Goal: Transaction & Acquisition: Obtain resource

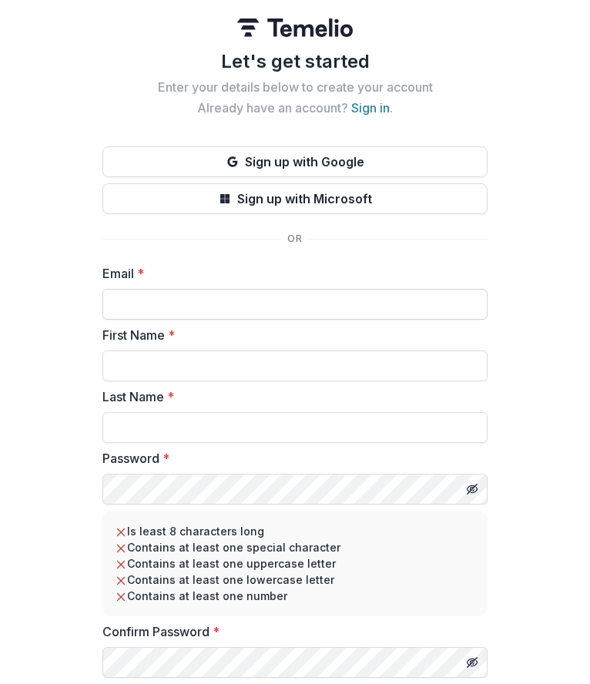
click at [263, 294] on input "Email *" at bounding box center [294, 304] width 385 height 31
type input "**********"
click at [166, 365] on input "First Name *" at bounding box center [294, 365] width 385 height 31
type input "***"
type input "**********"
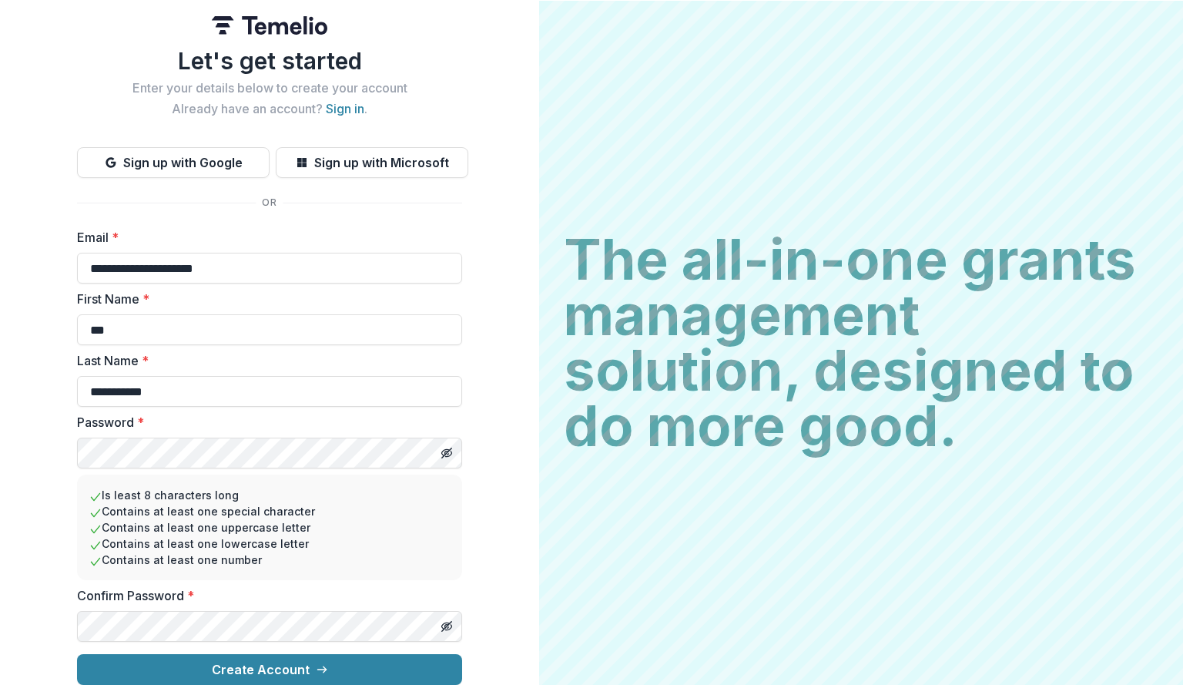
scroll to position [14, 0]
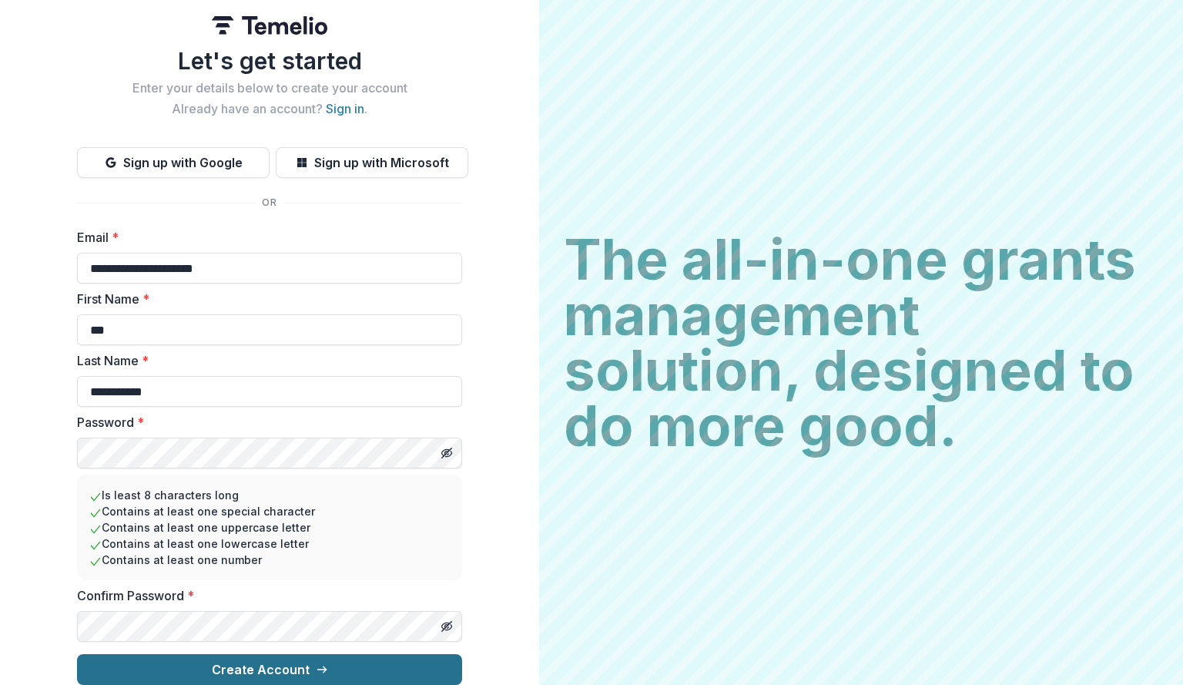
click at [266, 662] on button "Create Account" at bounding box center [269, 669] width 385 height 31
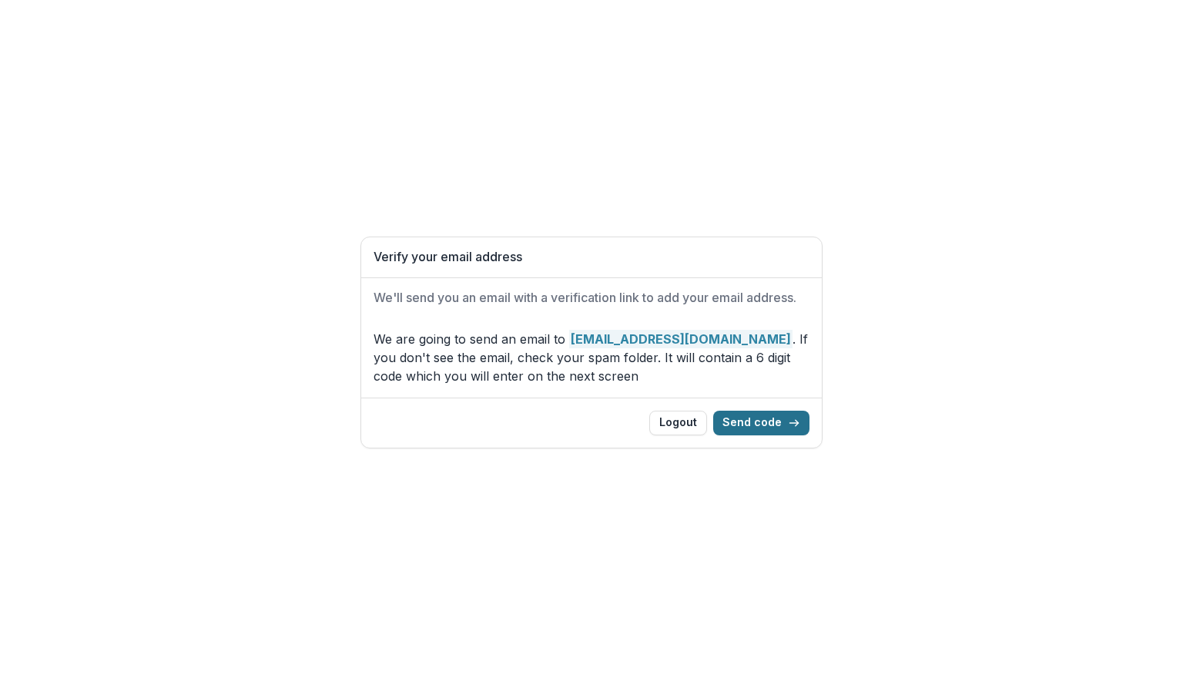
click at [776, 429] on button "Send code" at bounding box center [761, 423] width 96 height 25
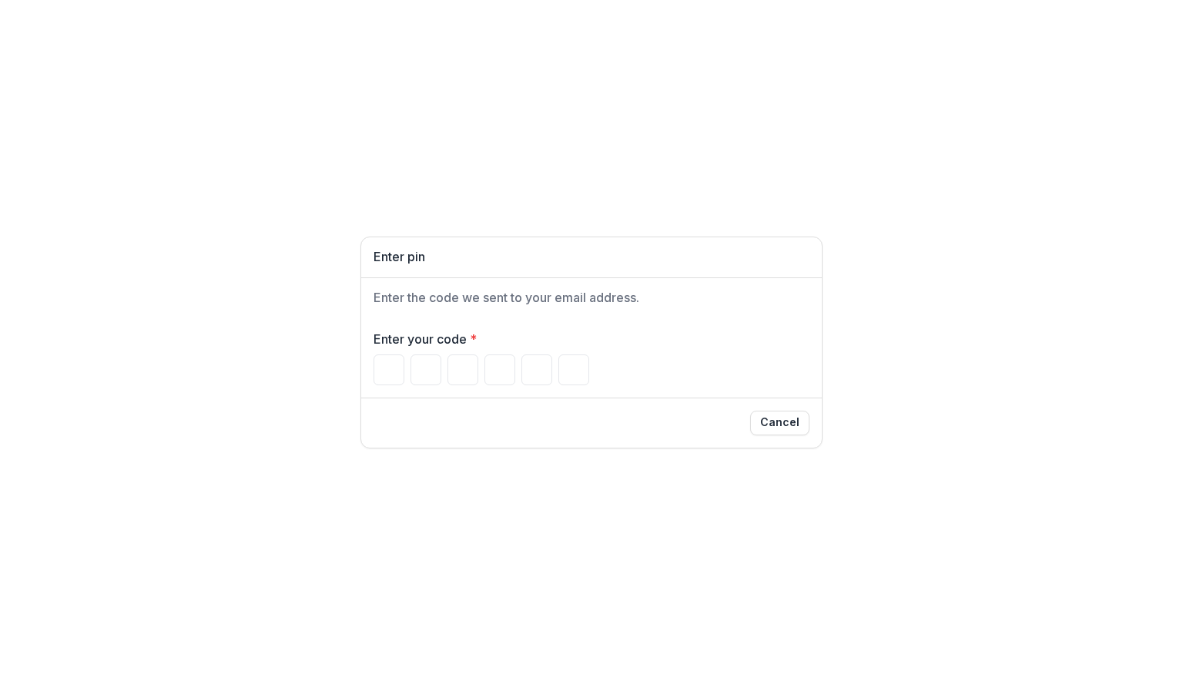
type input "*"
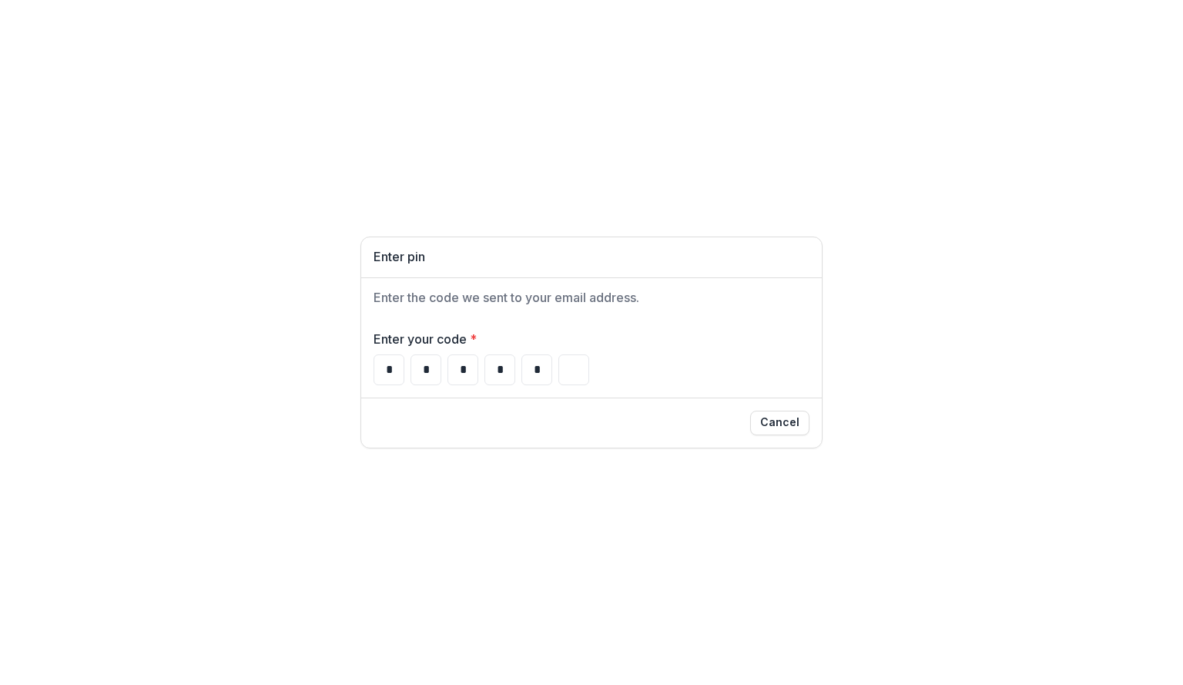
type input "*"
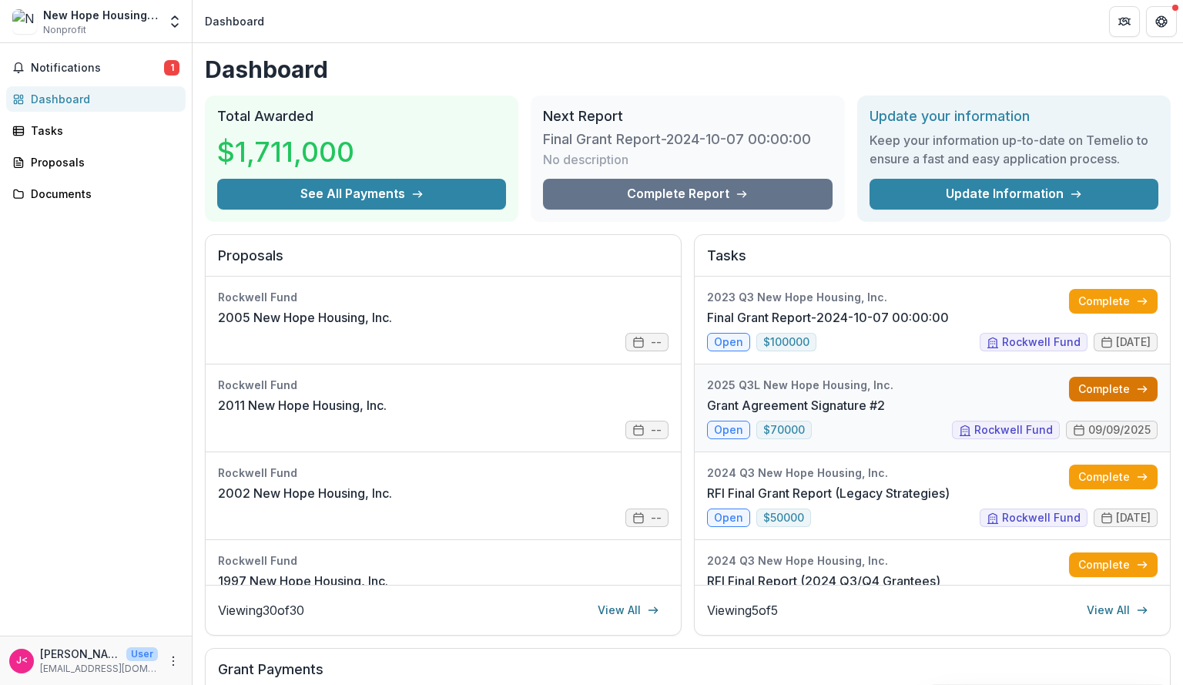
click at [1077, 397] on link "Complete" at bounding box center [1113, 389] width 89 height 25
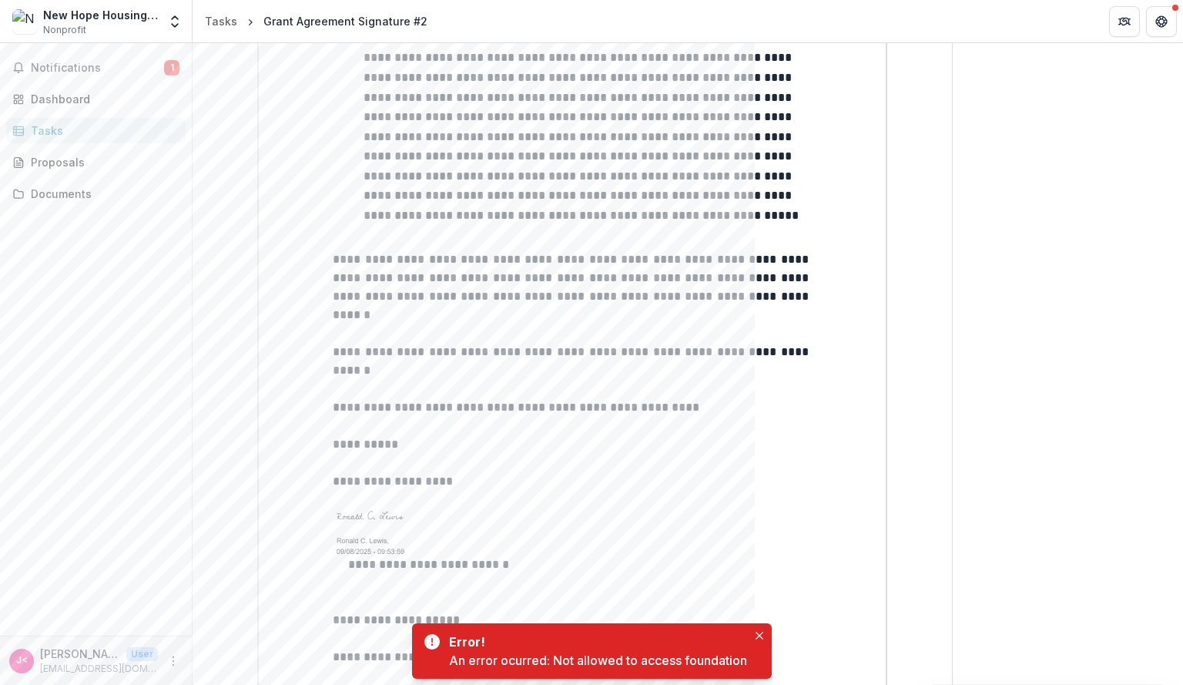
scroll to position [1785, 0]
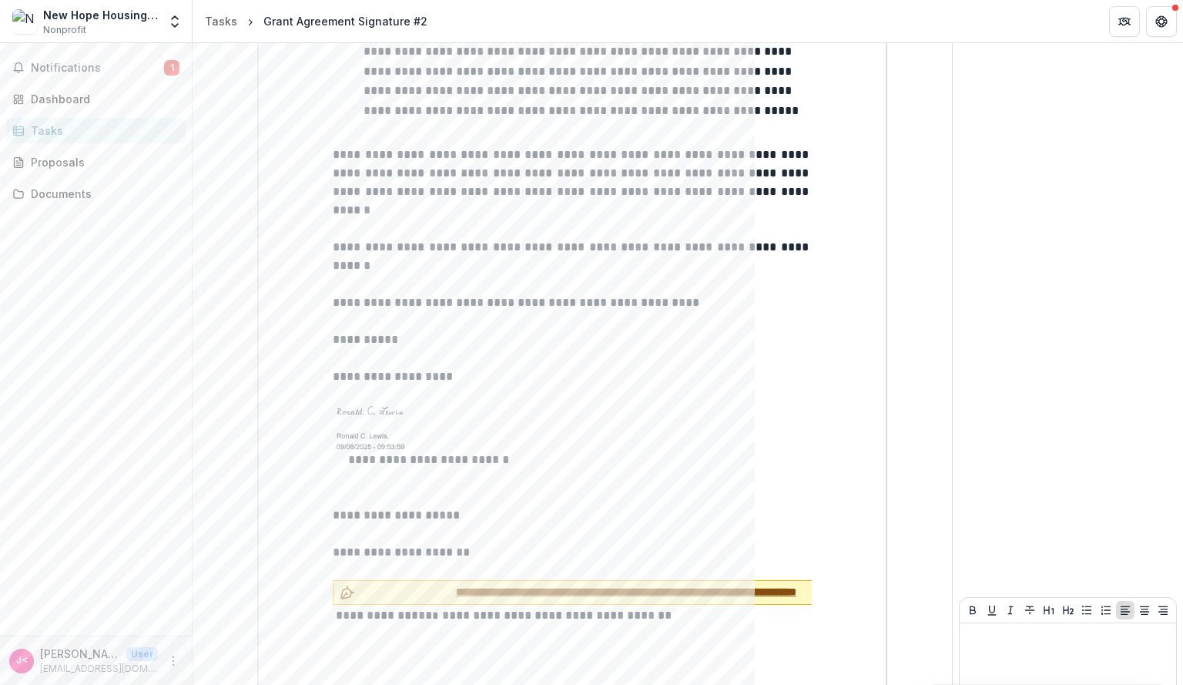
click at [473, 584] on span "**********" at bounding box center [625, 592] width 529 height 16
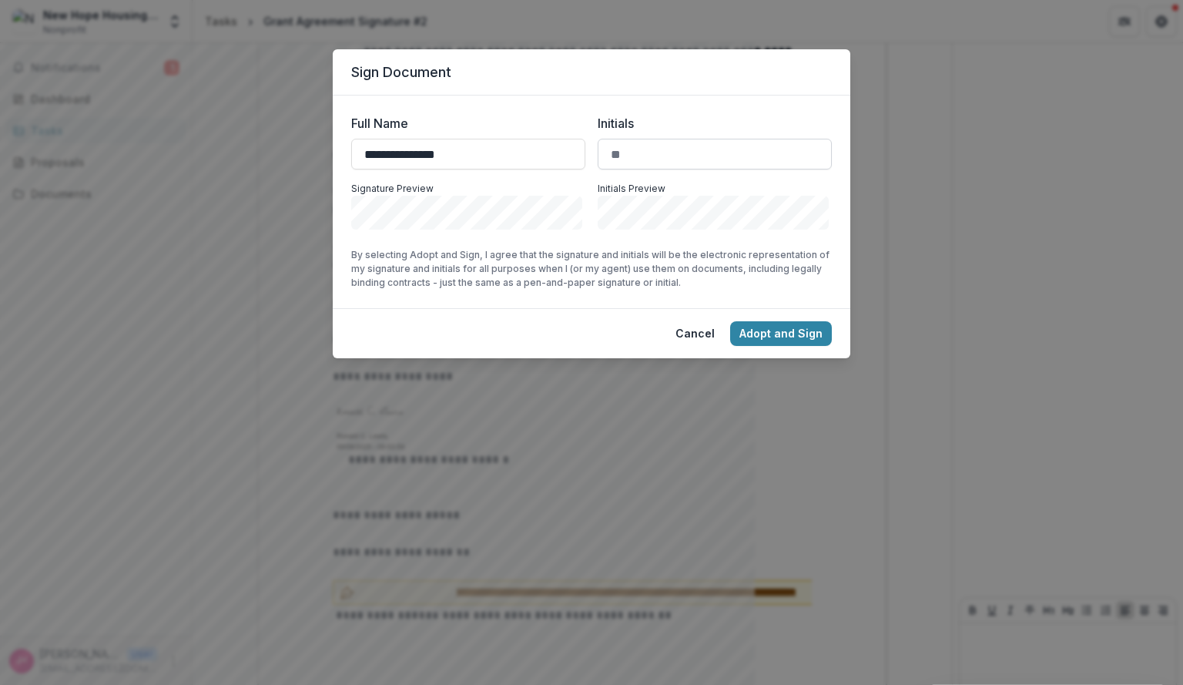
type input "**********"
click at [642, 145] on input "Initials" at bounding box center [715, 154] width 234 height 31
type input "***"
click at [766, 340] on button "Adopt and Sign" at bounding box center [781, 333] width 102 height 25
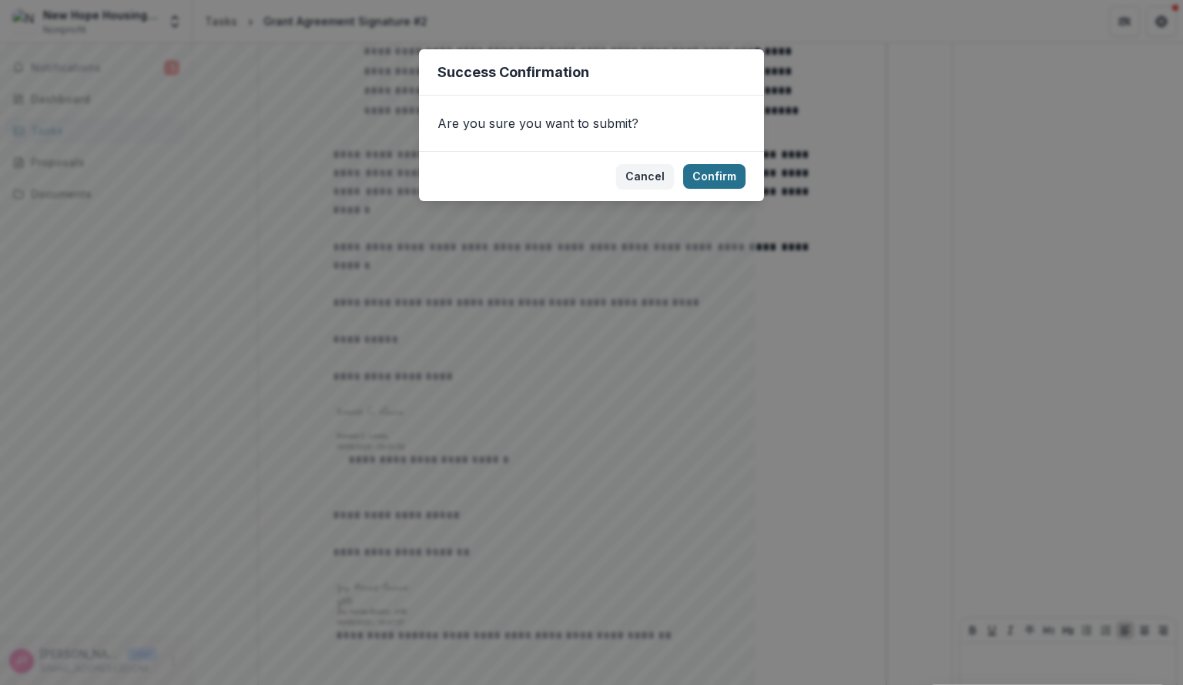
click at [722, 178] on button "Confirm" at bounding box center [714, 176] width 62 height 25
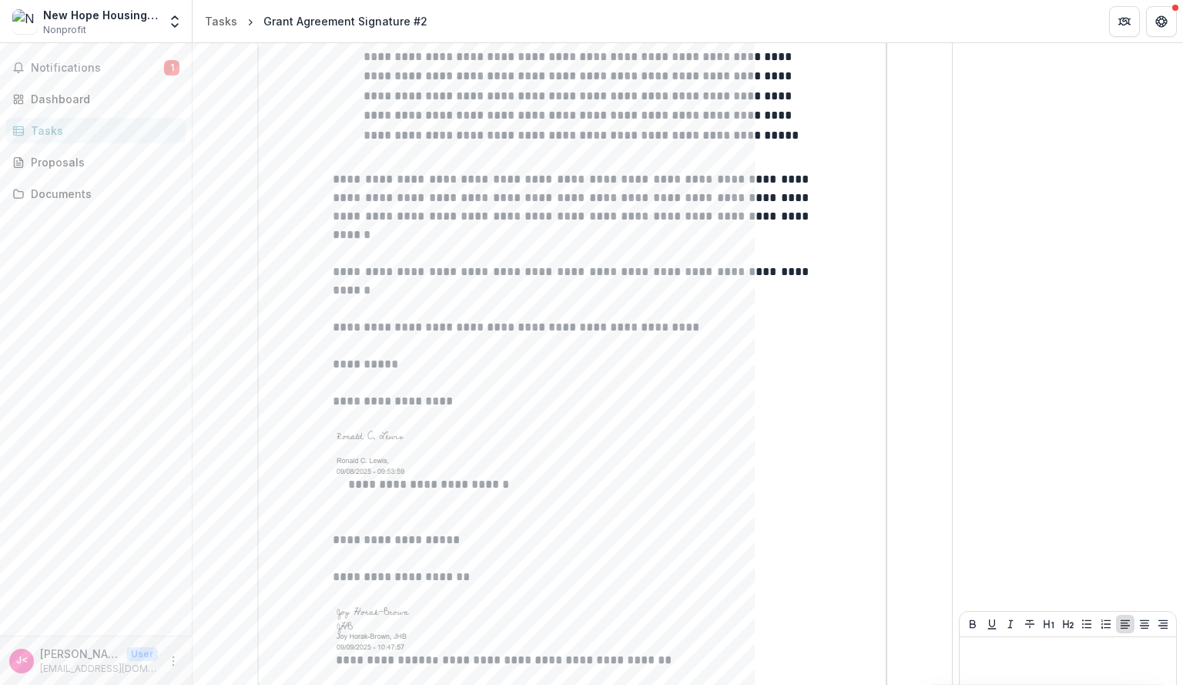
scroll to position [1812, 0]
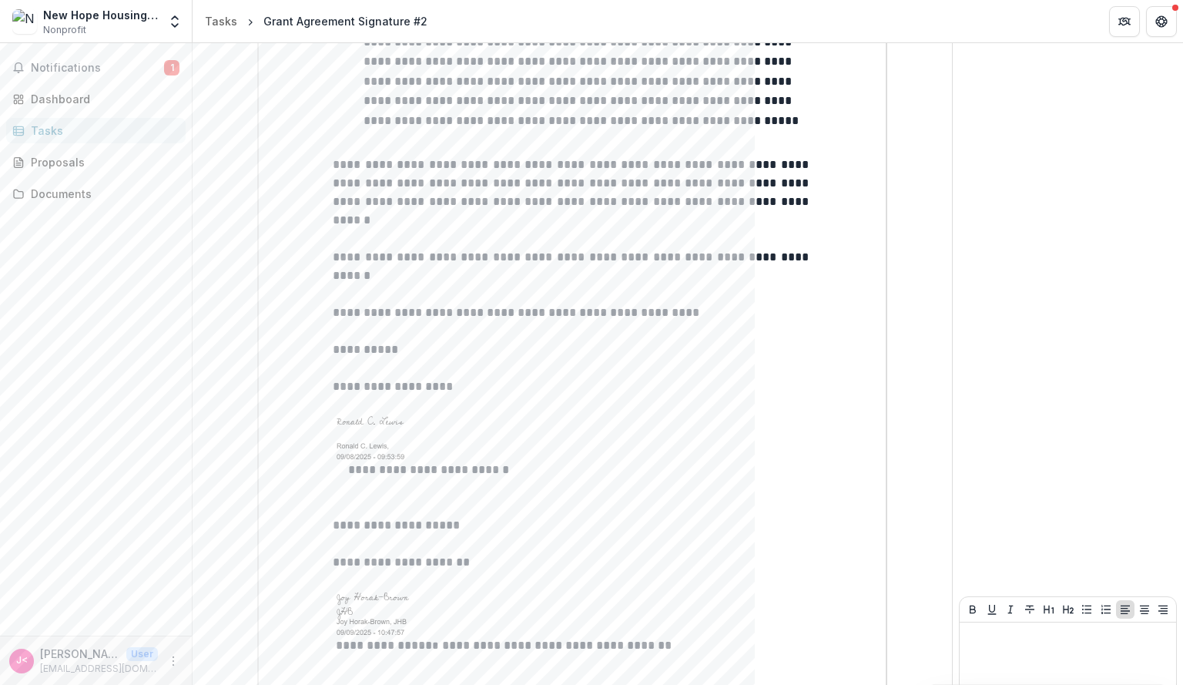
click at [357, 25] on div "Grant Agreement Signature #2" at bounding box center [345, 21] width 164 height 16
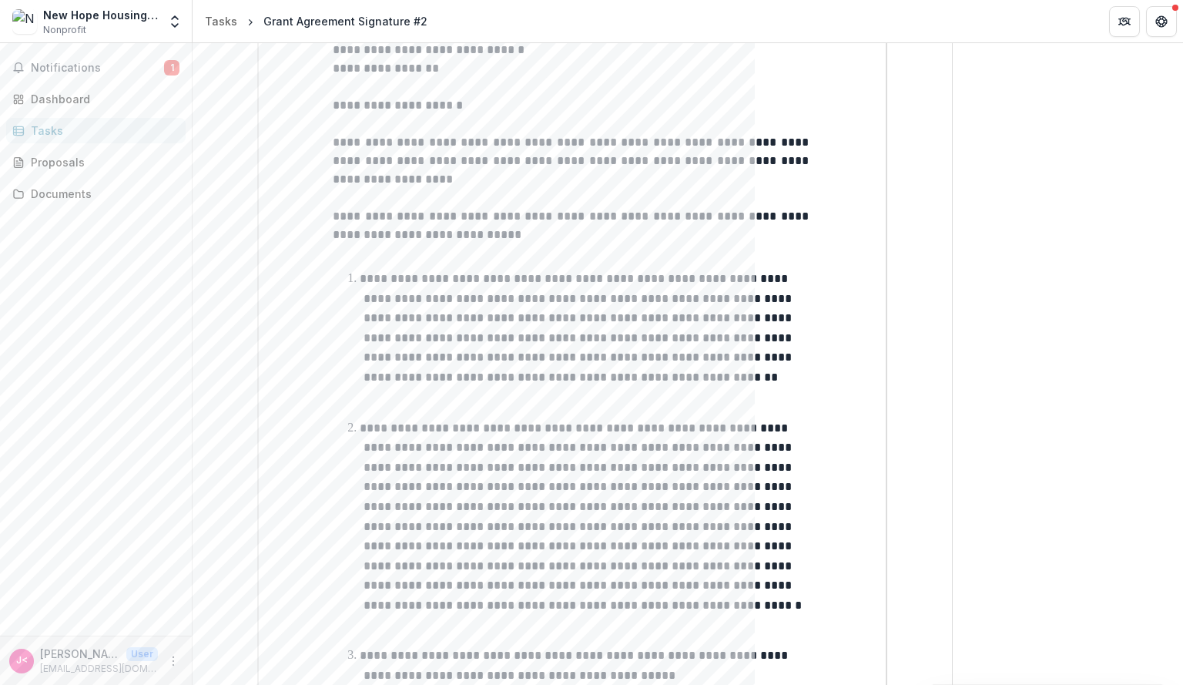
scroll to position [0, 0]
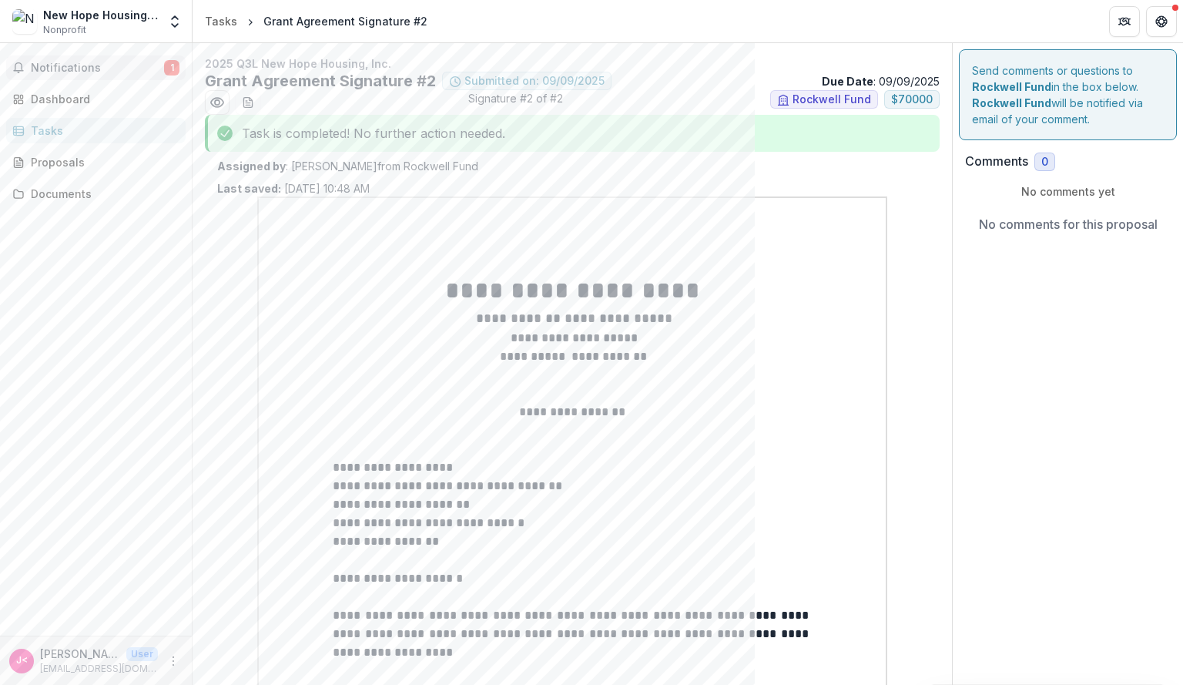
click at [109, 69] on span "Notifications" at bounding box center [97, 68] width 133 height 13
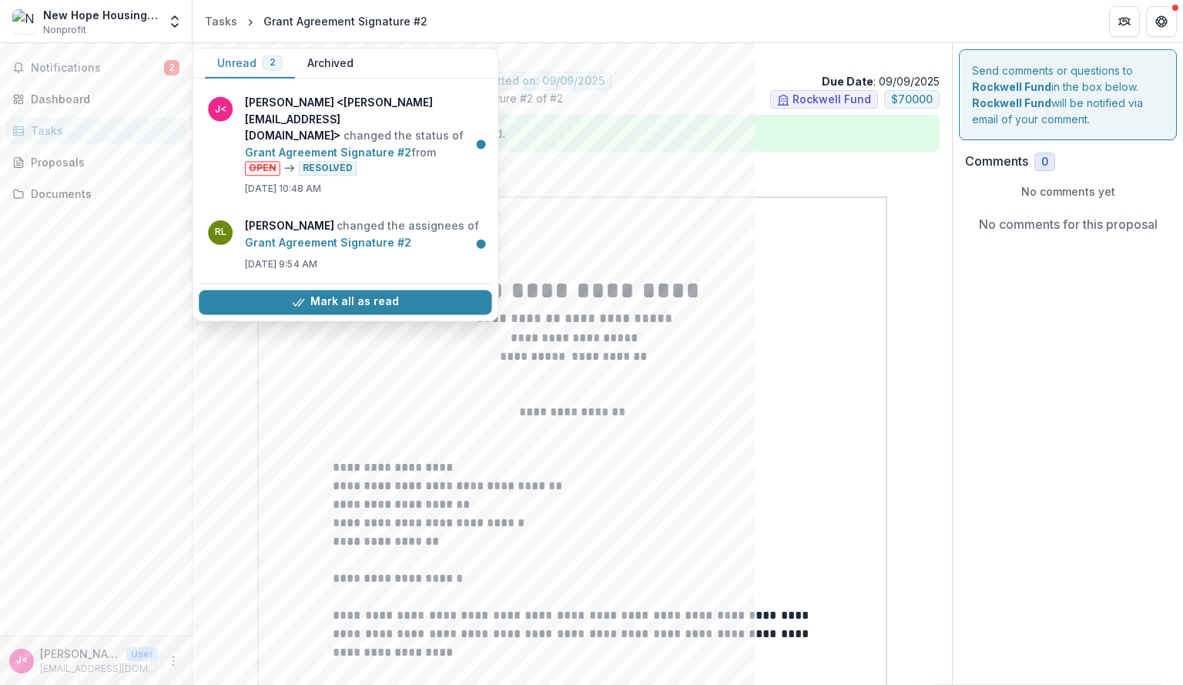
click at [341, 25] on div "Grant Agreement Signature #2" at bounding box center [345, 21] width 164 height 16
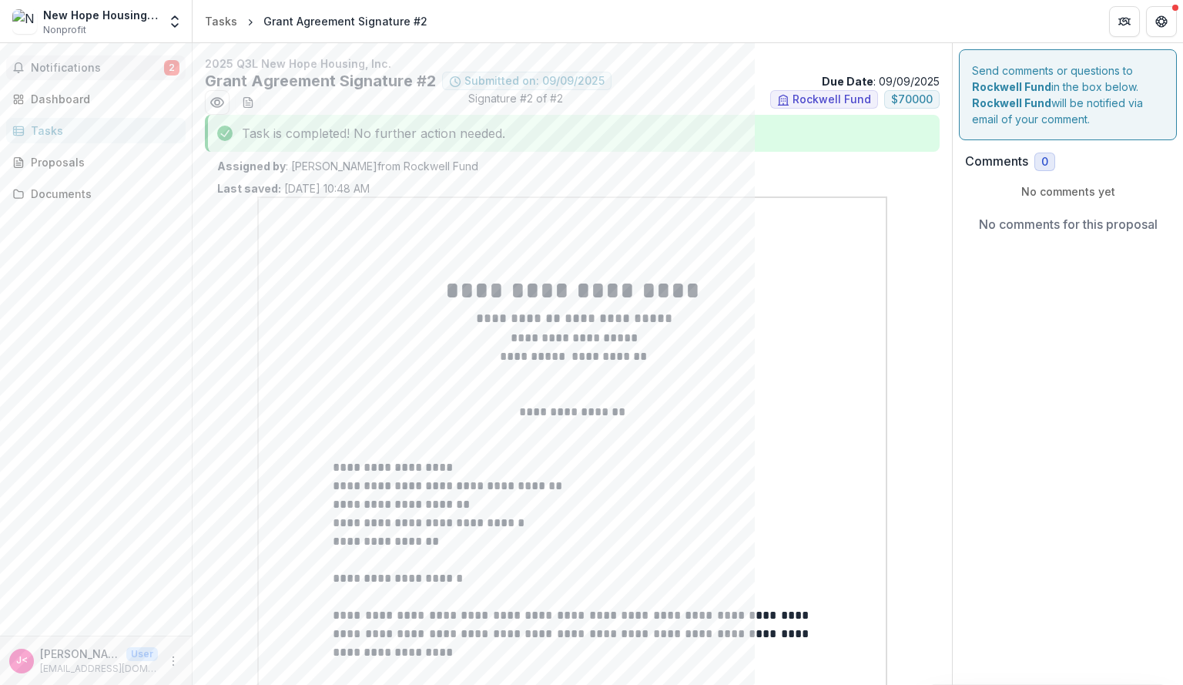
click at [81, 62] on span "Notifications" at bounding box center [97, 68] width 133 height 13
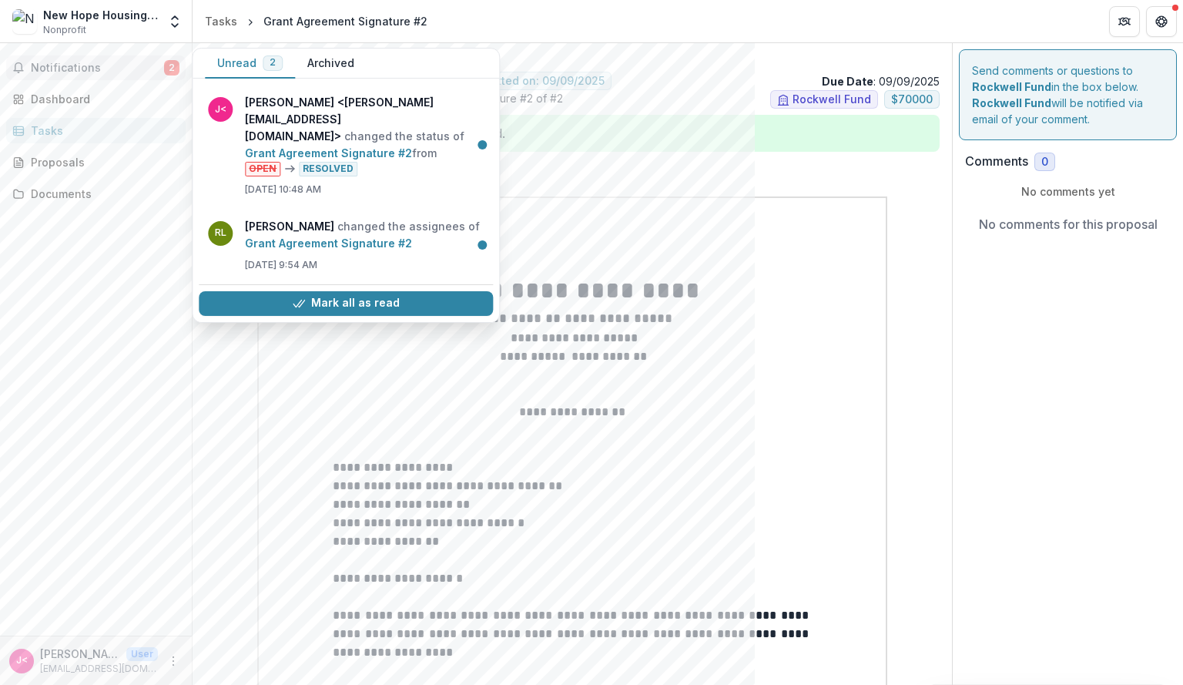
click at [81, 62] on span "Notifications" at bounding box center [97, 68] width 133 height 13
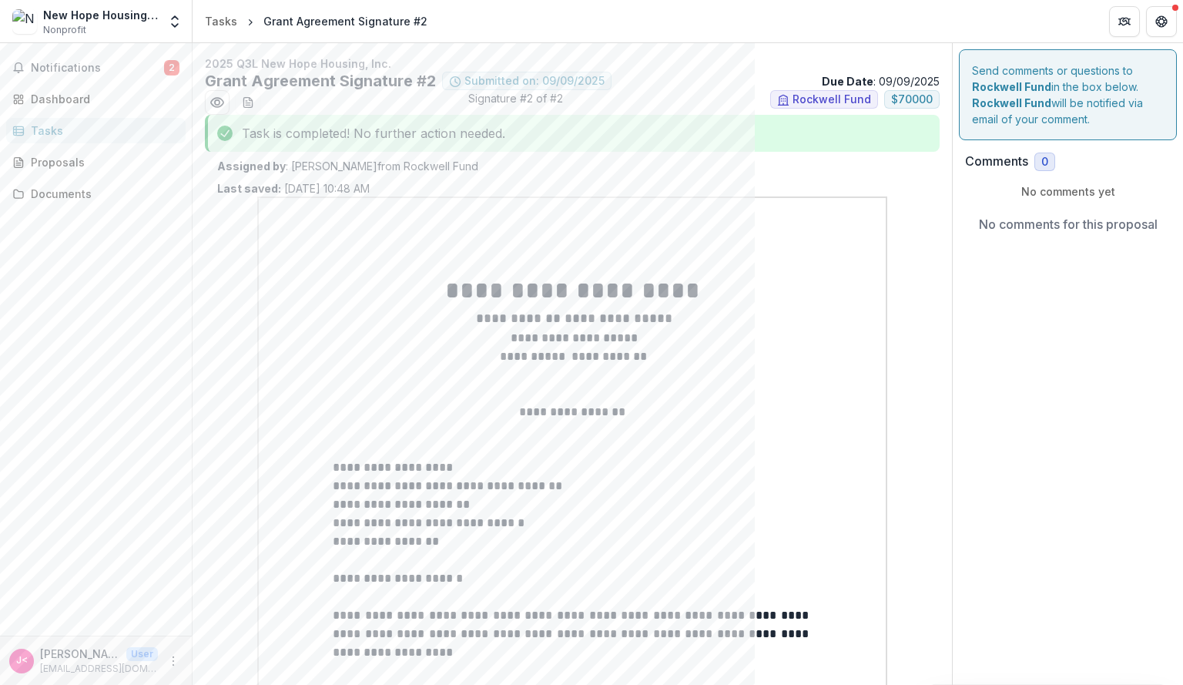
click at [68, 132] on div "Tasks" at bounding box center [102, 130] width 142 height 16
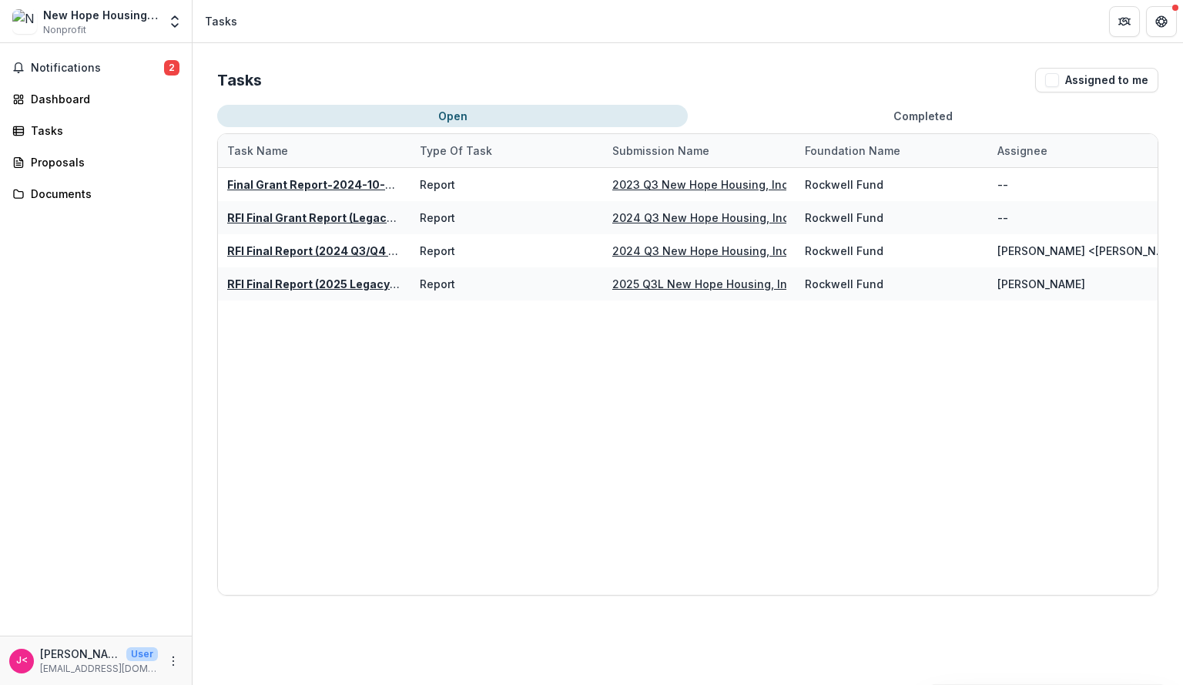
click at [80, 24] on span "Nonprofit" at bounding box center [64, 30] width 43 height 14
click at [66, 101] on div "Dashboard" at bounding box center [102, 99] width 142 height 16
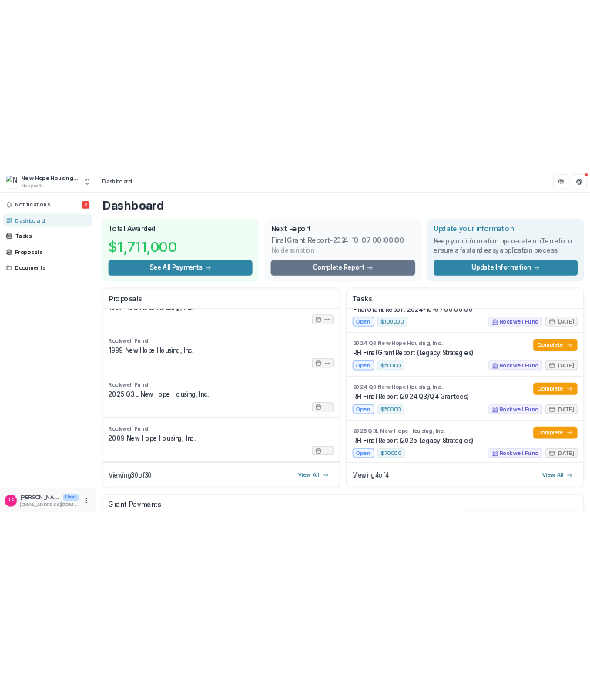
scroll to position [307, 0]
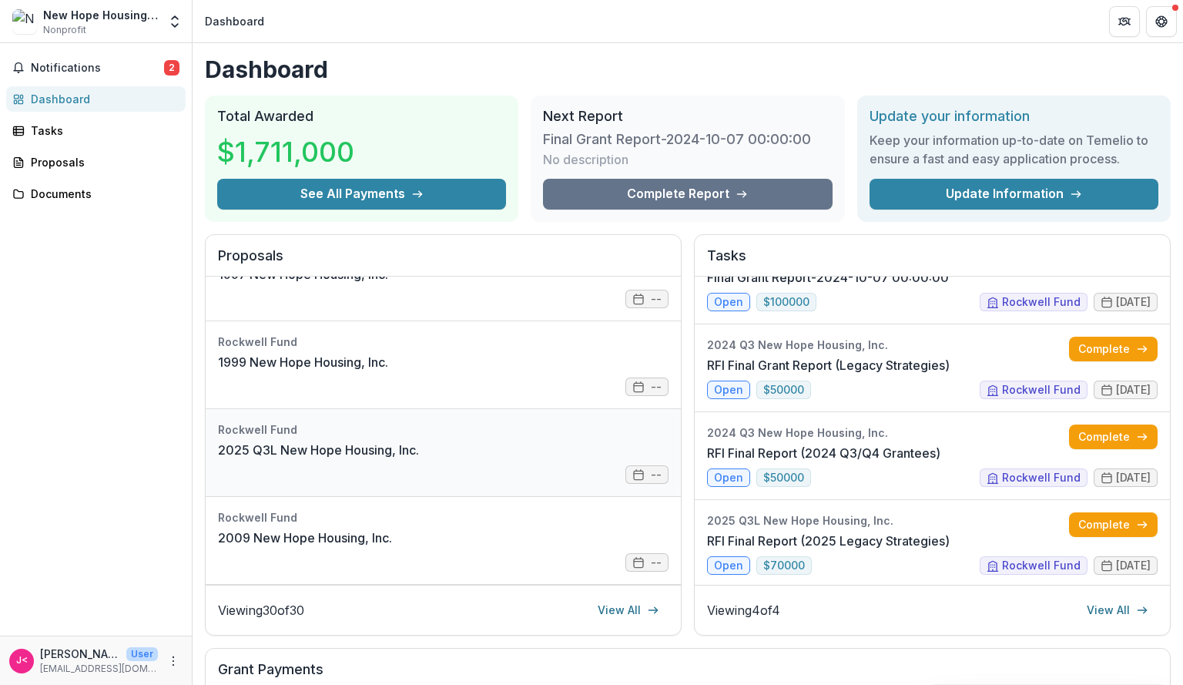
click at [419, 457] on link "2025 Q3L New Hope Housing, Inc." at bounding box center [318, 450] width 201 height 18
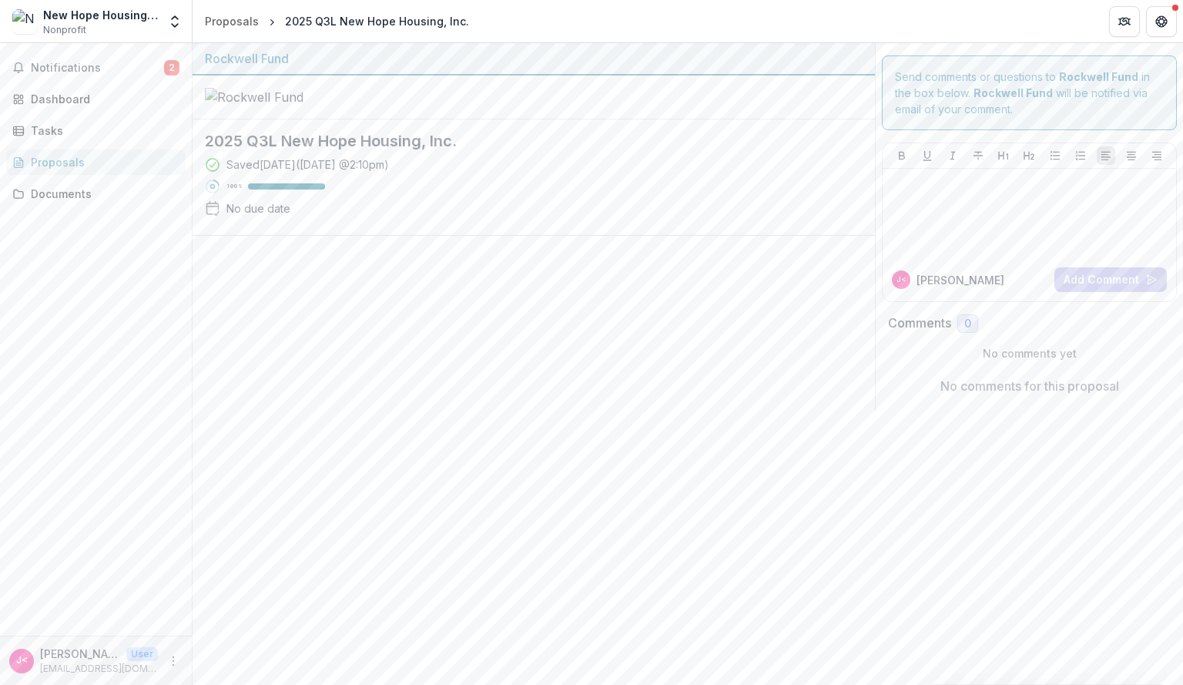
click at [98, 165] on div "Proposals" at bounding box center [102, 162] width 142 height 16
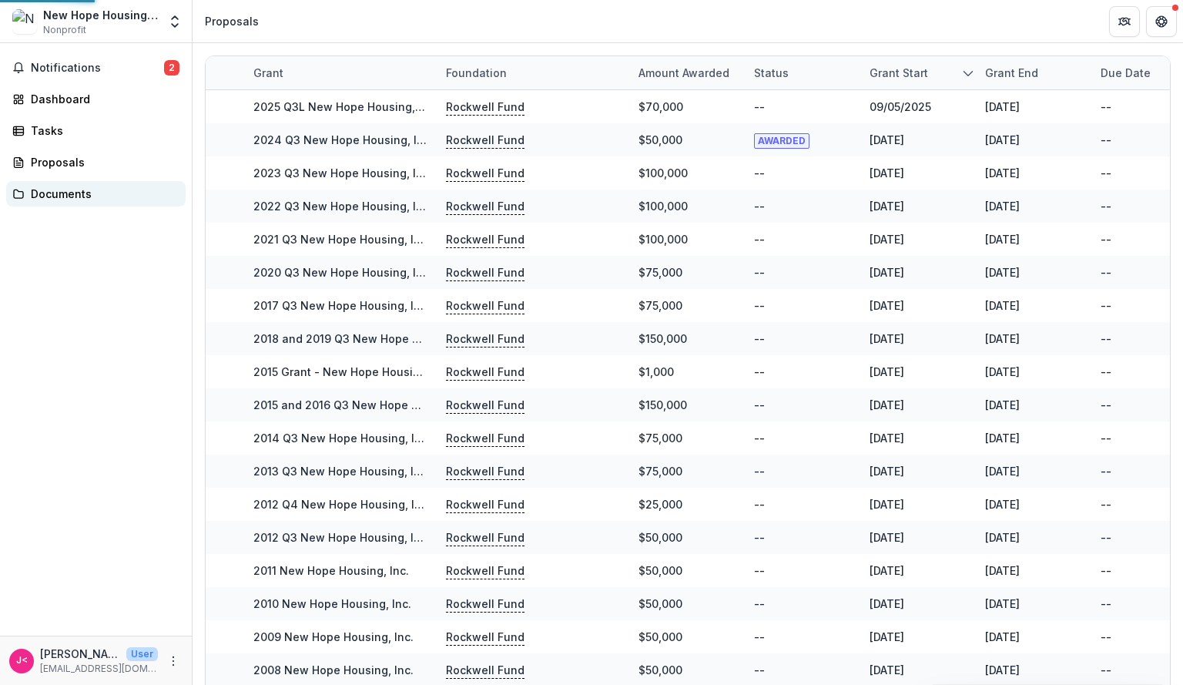
click at [72, 196] on div "Documents" at bounding box center [102, 194] width 142 height 16
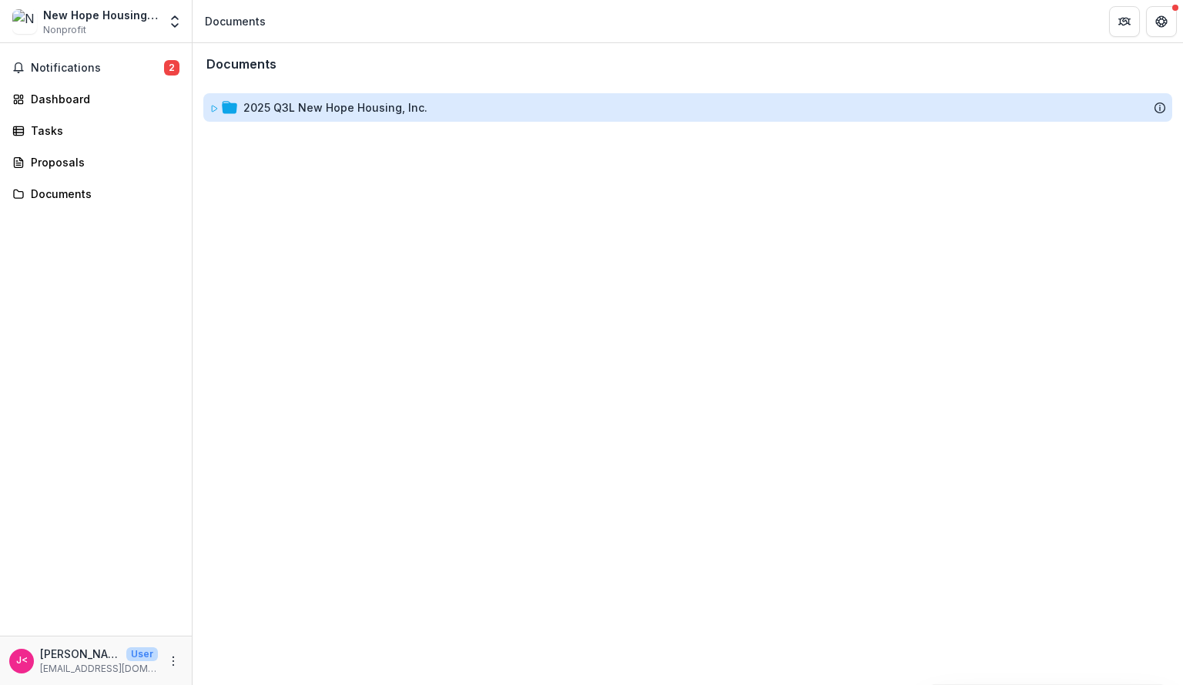
click at [250, 113] on div "2025 Q3L New Hope Housing, Inc." at bounding box center [335, 107] width 184 height 16
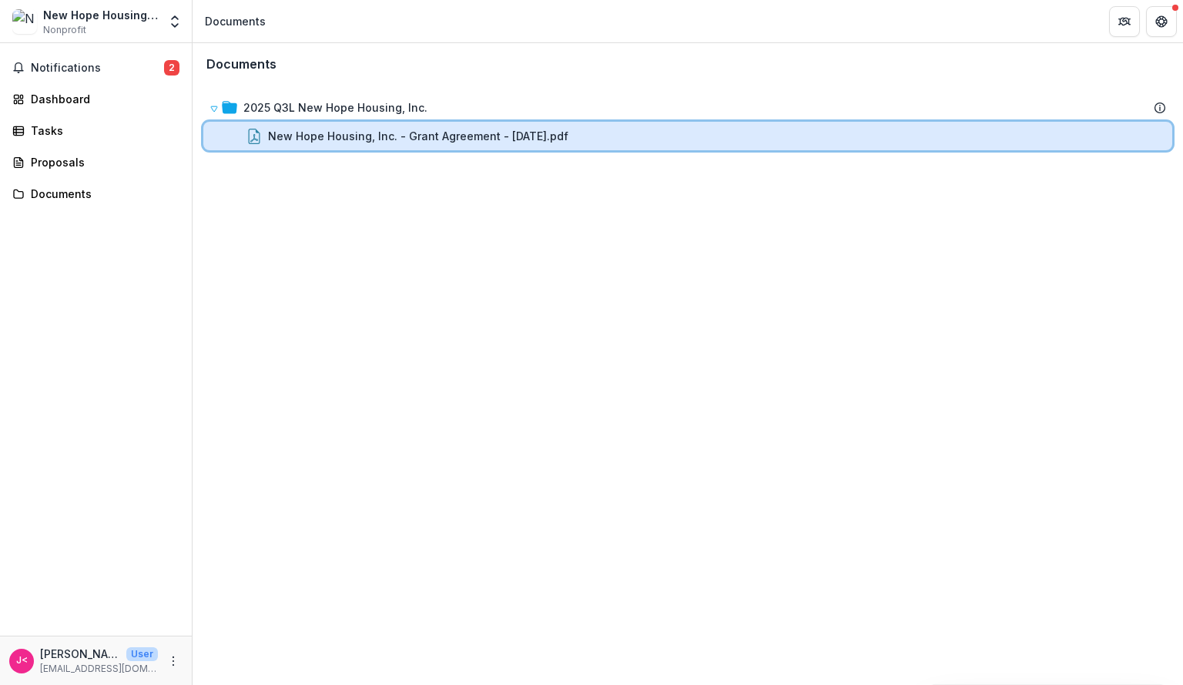
click at [273, 126] on div "New Hope Housing, Inc. - Grant Agreement - [DATE].pdf" at bounding box center [687, 136] width 969 height 28
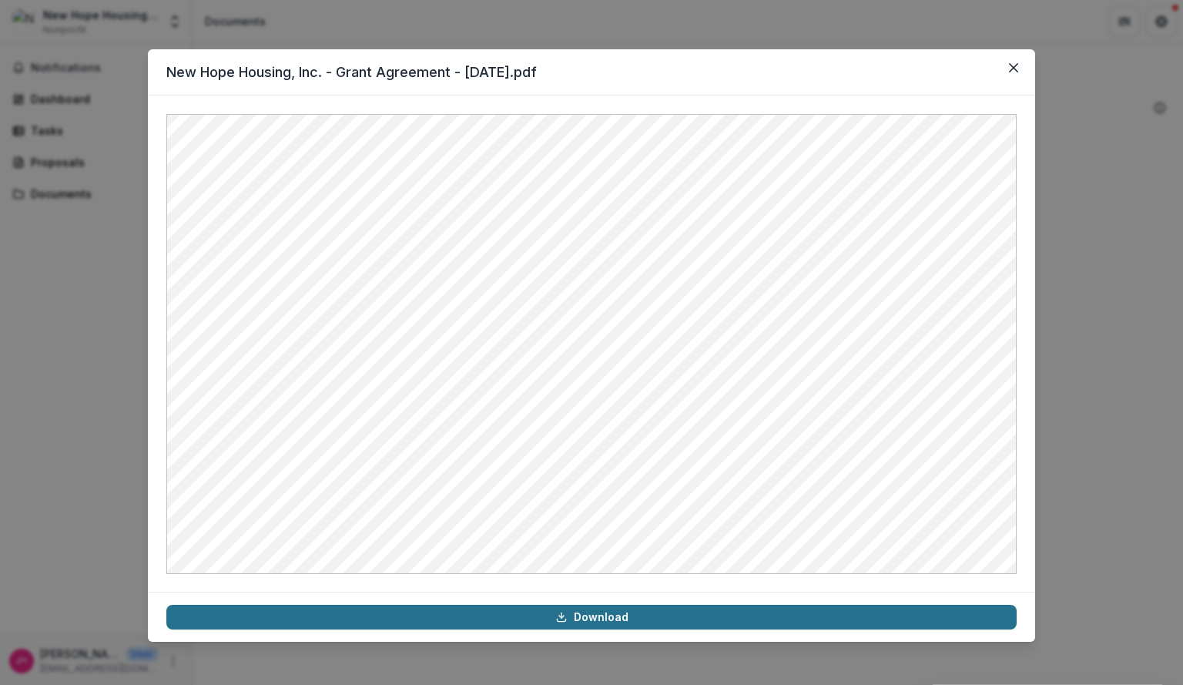
click at [617, 621] on link "Download" at bounding box center [591, 617] width 850 height 25
